Goal: Transaction & Acquisition: Purchase product/service

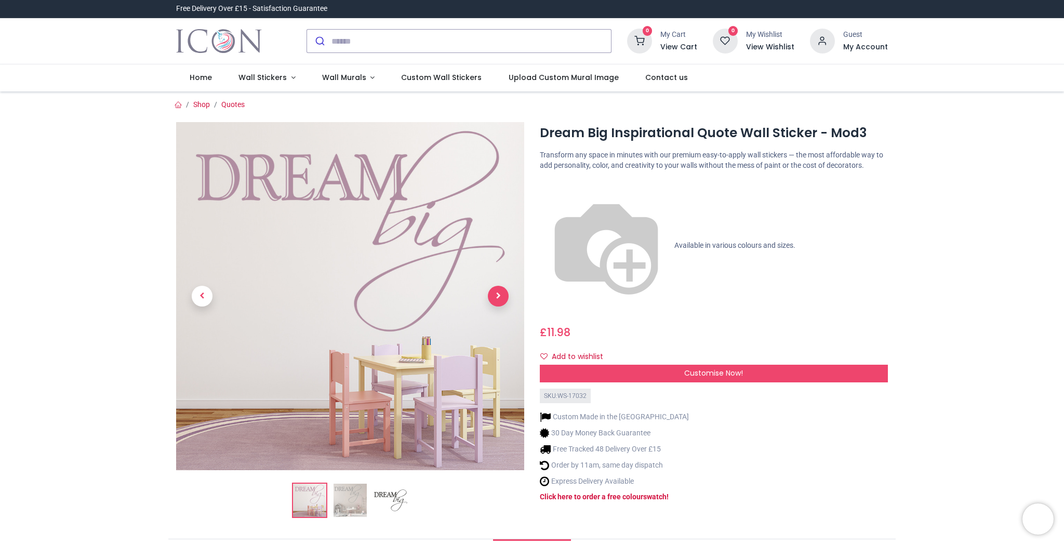
click at [496, 292] on span "Next" at bounding box center [498, 296] width 21 height 21
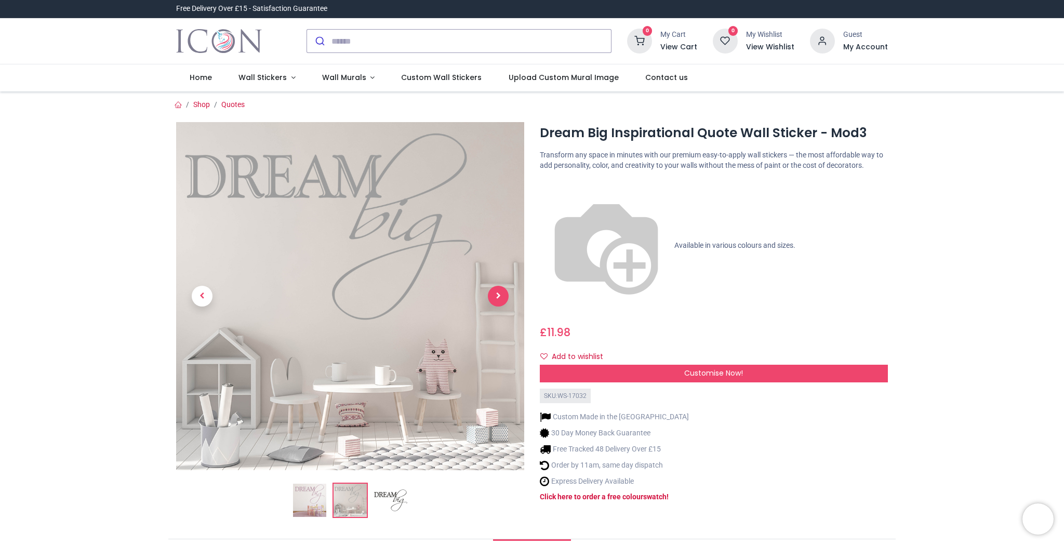
click at [496, 292] on span "Next" at bounding box center [498, 296] width 21 height 21
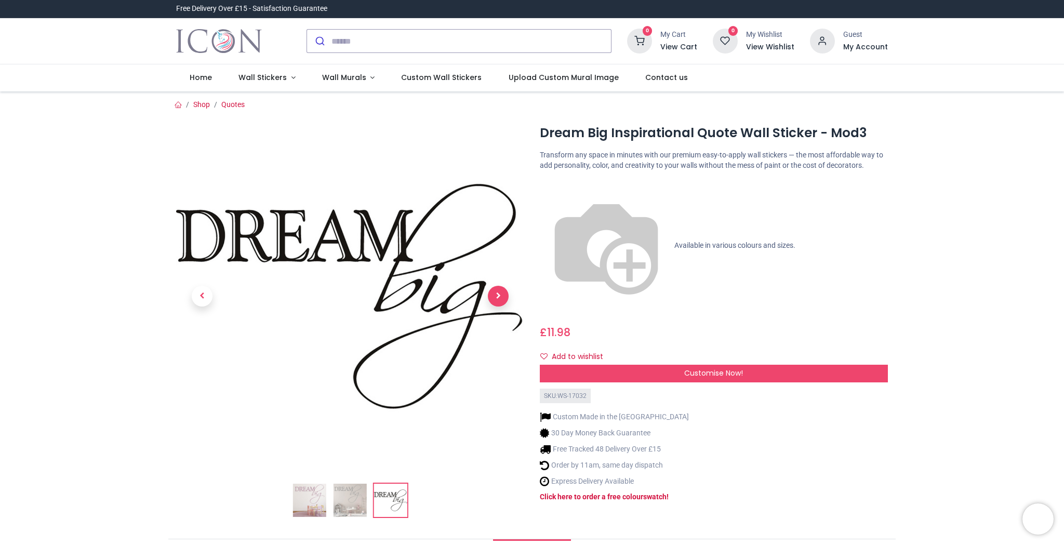
click at [496, 292] on span "Next" at bounding box center [498, 296] width 21 height 21
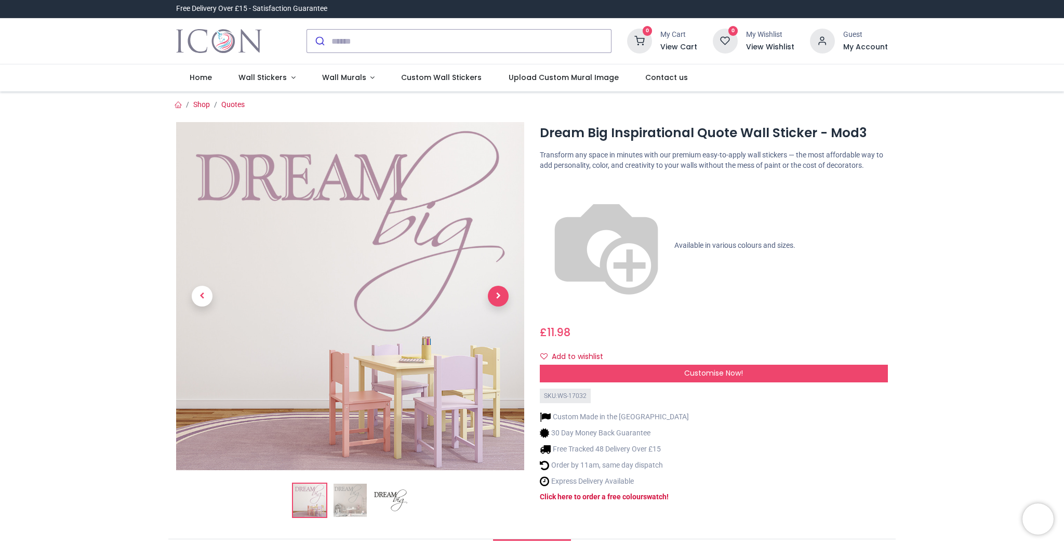
click at [496, 292] on span "Next" at bounding box center [498, 296] width 21 height 21
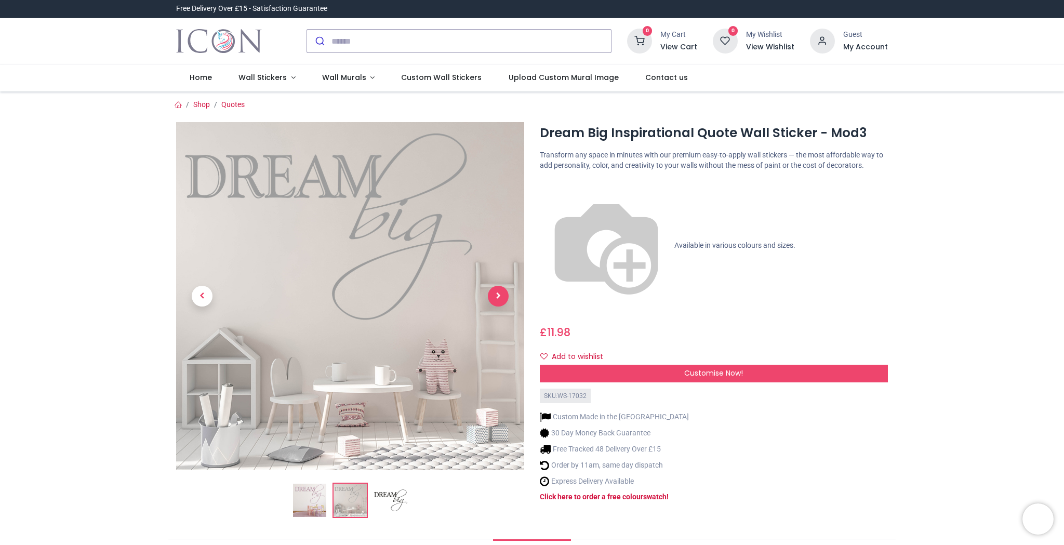
click at [496, 292] on span "Next" at bounding box center [498, 296] width 21 height 21
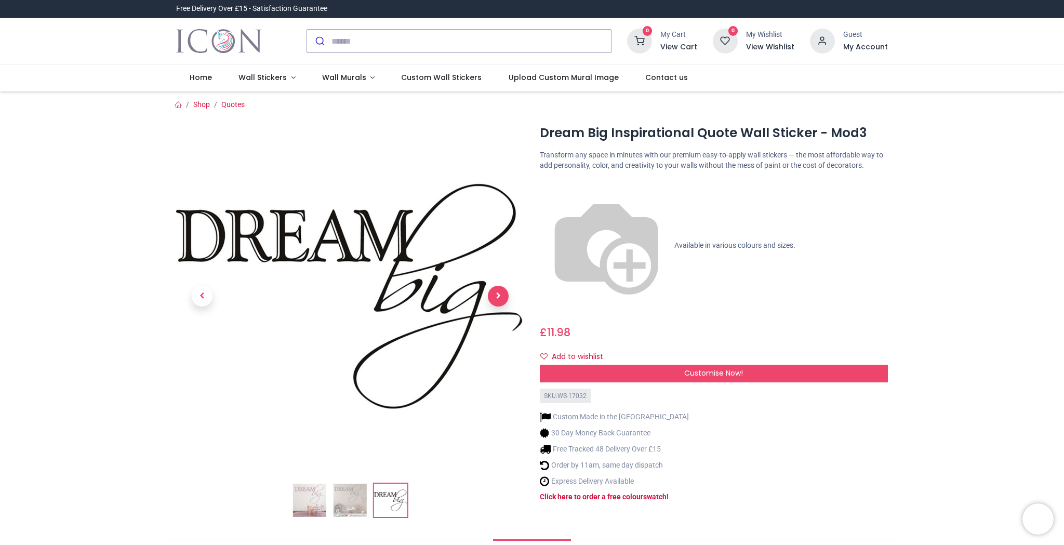
click at [496, 292] on span "Next" at bounding box center [498, 296] width 21 height 21
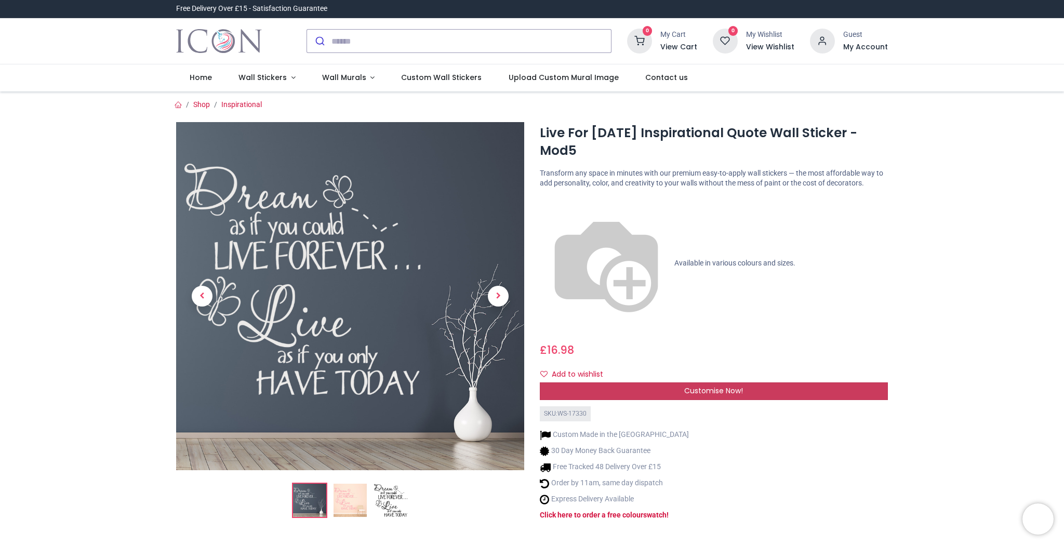
click at [712, 386] on span "Customise Now!" at bounding box center [713, 391] width 59 height 10
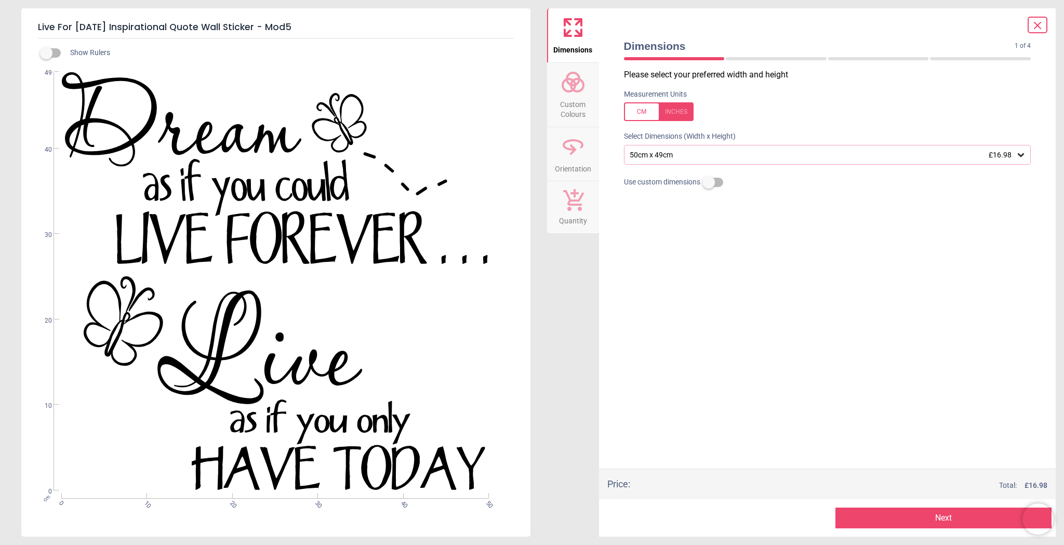
click at [1021, 153] on icon at bounding box center [1021, 155] width 10 height 10
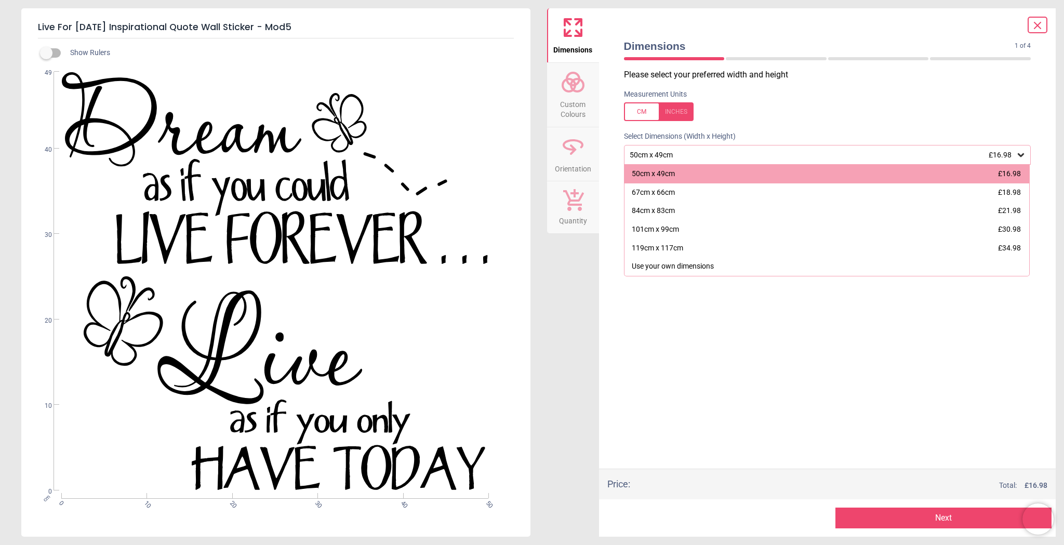
click at [936, 337] on div "Please select your preferred width and height Measurement Units Select Dimensio…" at bounding box center [828, 269] width 424 height 400
click at [830, 99] on div "Measurement Units" at bounding box center [828, 105] width 424 height 41
click at [570, 98] on span "Custom Colours" at bounding box center [573, 107] width 50 height 25
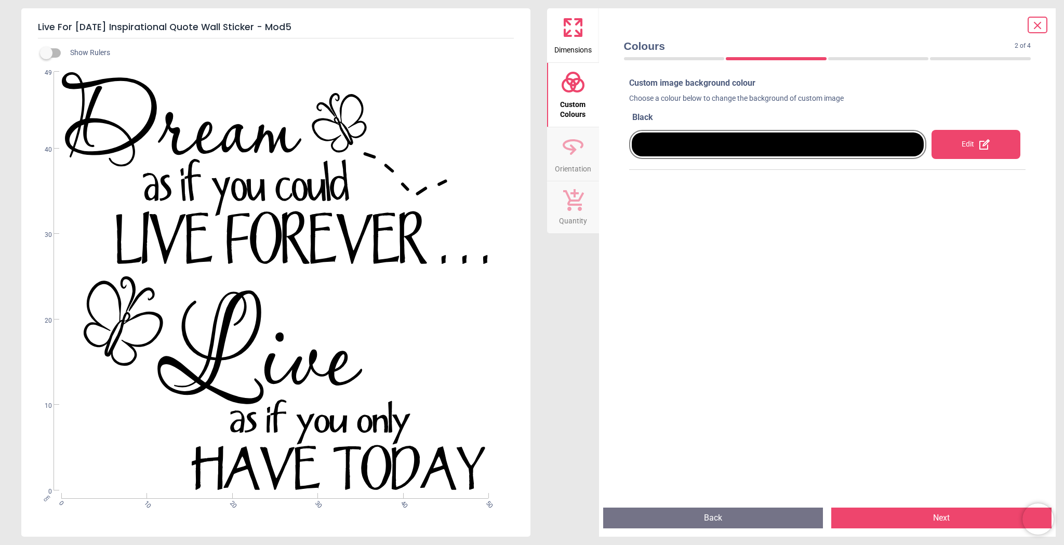
click at [765, 149] on div at bounding box center [778, 145] width 293 height 24
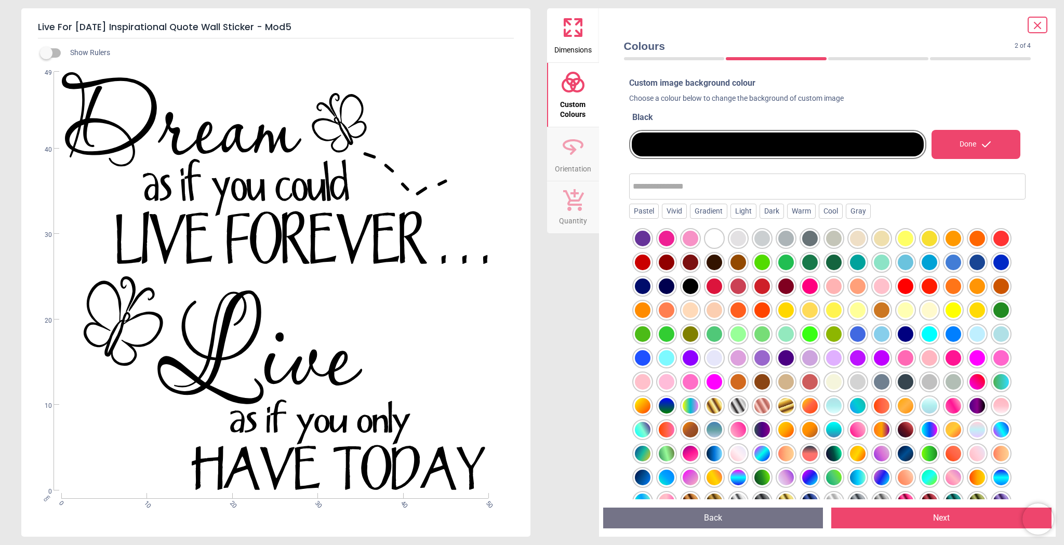
click at [647, 240] on div at bounding box center [643, 239] width 16 height 16
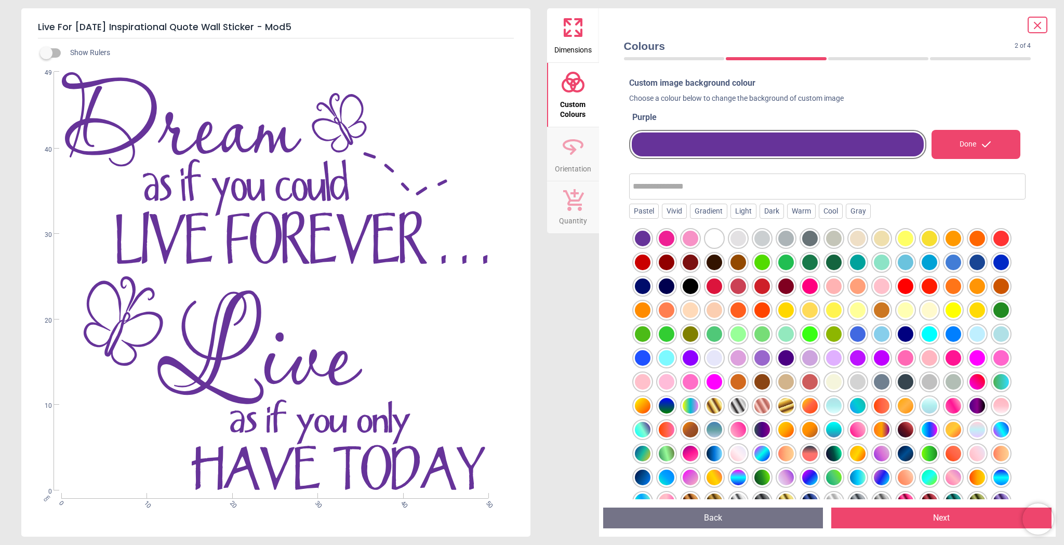
click at [1040, 28] on icon at bounding box center [1038, 25] width 6 height 6
